Goal: Find specific page/section: Find specific page/section

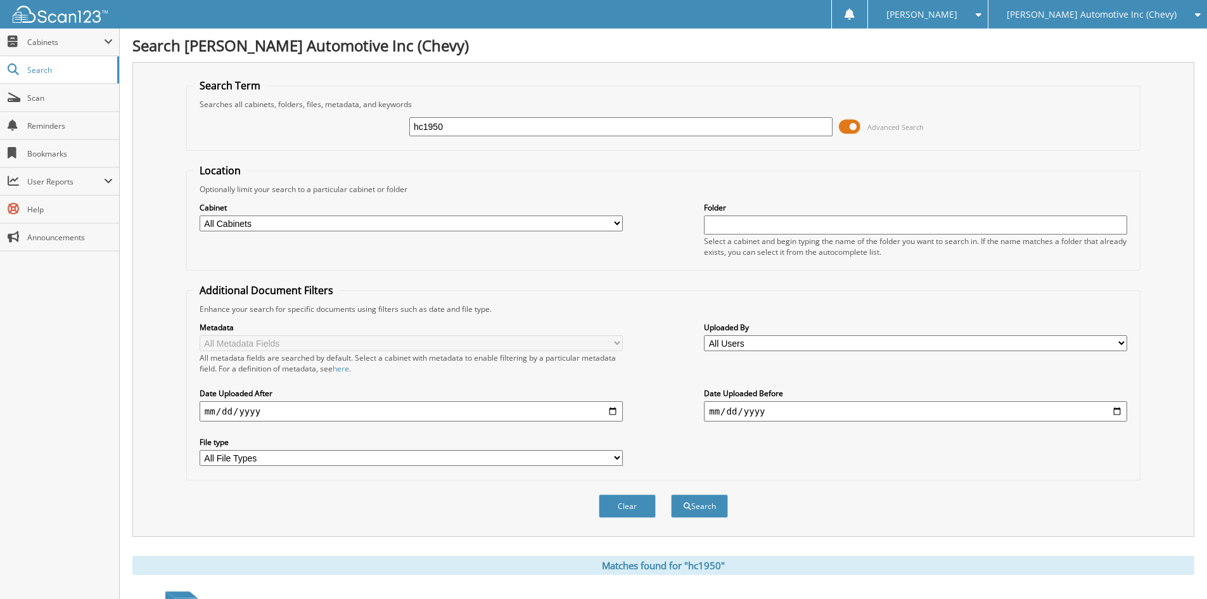
click at [1099, 8] on div "[PERSON_NAME] Automotive Inc (Chevy)" at bounding box center [1098, 14] width 206 height 29
click at [490, 86] on fieldset "Search Term Searches all cabinets, folders, files, metadata, and keywords hc195…" at bounding box center [663, 115] width 955 height 72
click at [35, 72] on span "Search" at bounding box center [69, 70] width 84 height 11
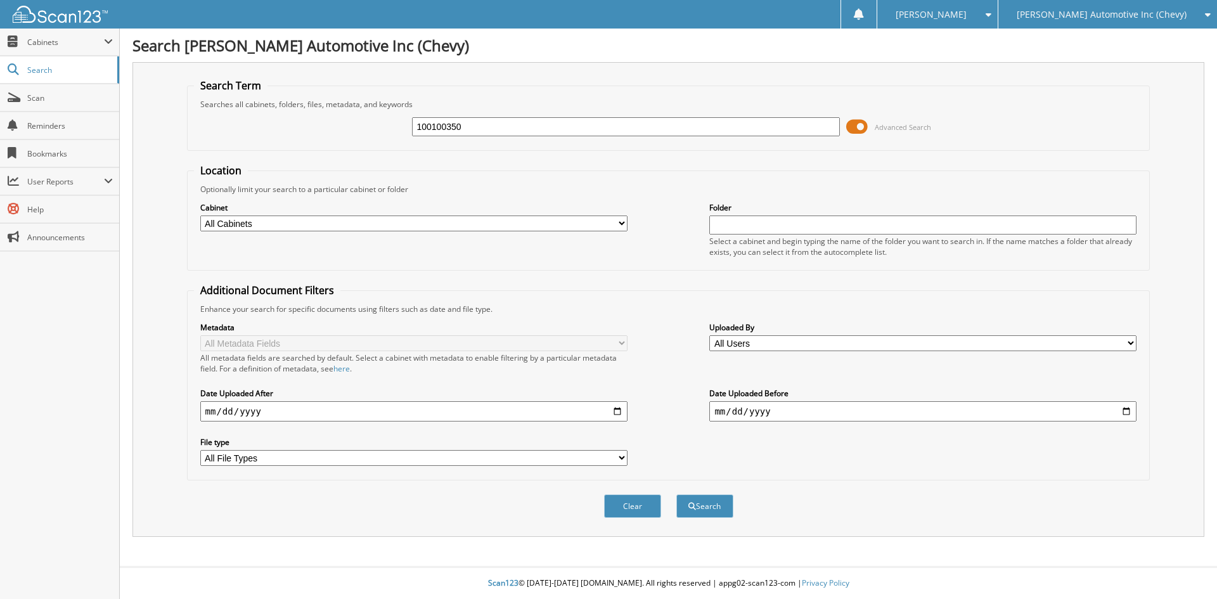
type input "100100350"
click at [676, 494] on button "Search" at bounding box center [704, 505] width 57 height 23
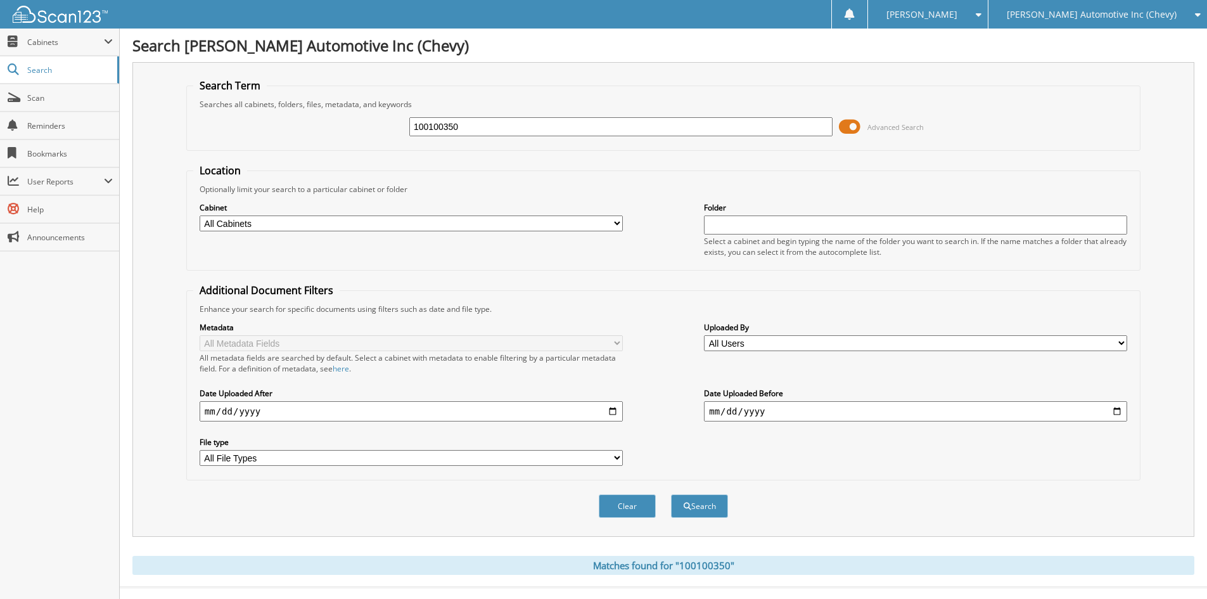
drag, startPoint x: 477, startPoint y: 127, endPoint x: 404, endPoint y: 129, distance: 72.9
click at [405, 129] on div "100100350 Advanced Search" at bounding box center [663, 127] width 941 height 34
type input "[PERSON_NAME]"
click at [671, 494] on button "Search" at bounding box center [699, 505] width 57 height 23
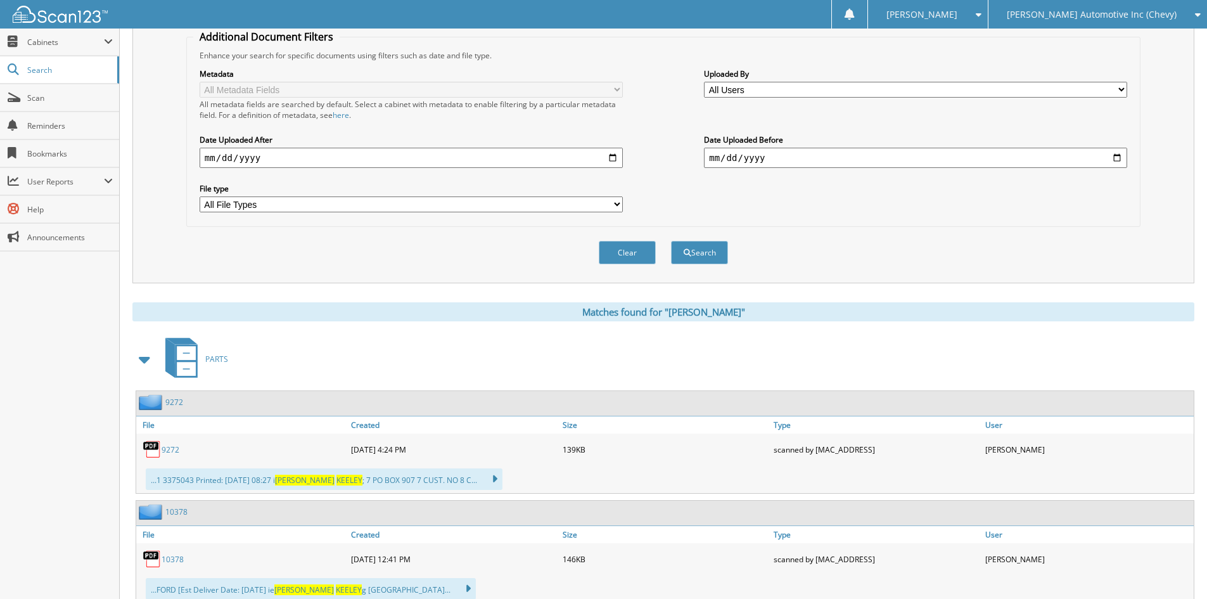
scroll to position [356, 0]
